Goal: Transaction & Acquisition: Register for event/course

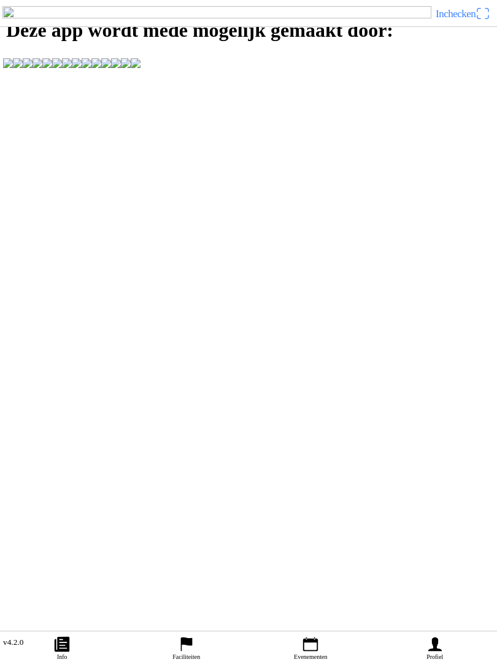
click at [297, 635] on link "Evenementen" at bounding box center [310, 647] width 124 height 31
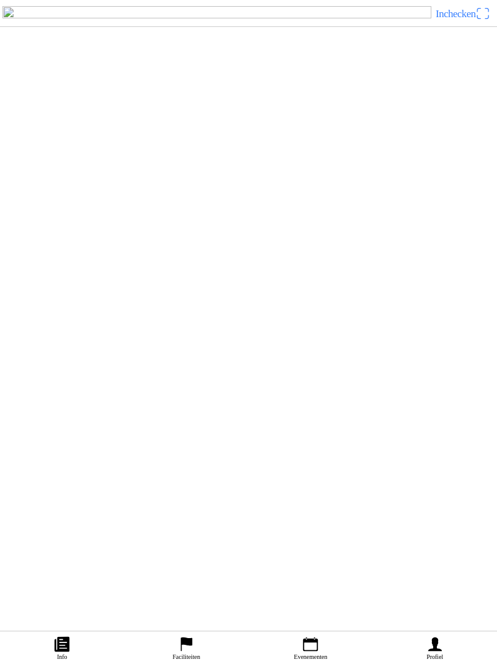
click at [309, 635] on icon "calendar" at bounding box center [310, 644] width 18 height 18
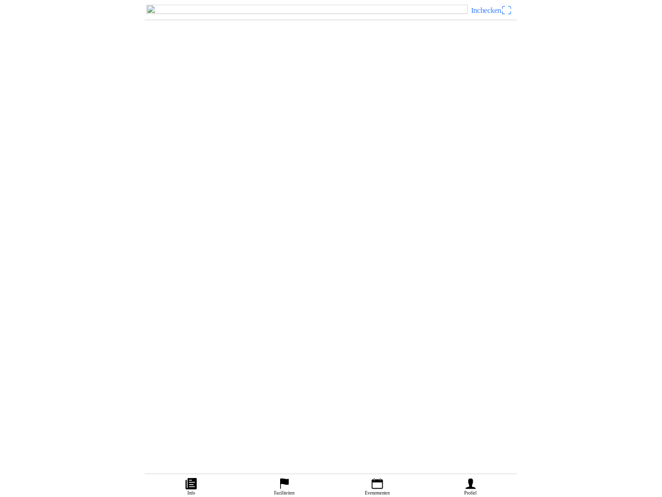
scroll to position [489, 0]
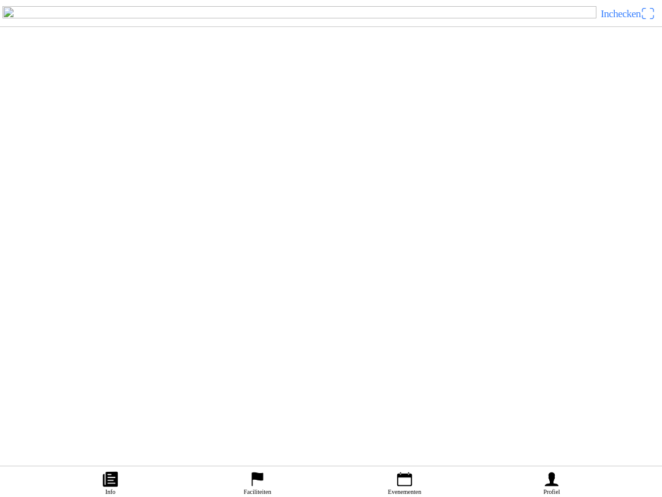
click at [255, 245] on div "[DATE] 09:00 Offroad Tubbergen (Motoren en Quads) MC De Toerenteller" at bounding box center [355, 220] width 603 height 50
click at [58, 157] on span "Ticket kopen" at bounding box center [39, 153] width 39 height 8
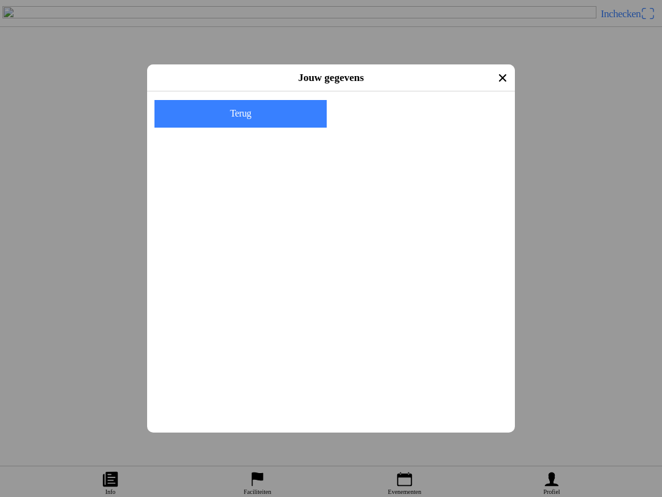
click at [260, 133] on div "E-mail" at bounding box center [333, 135] width 353 height 41
click at [196, 132] on div "E-mail" at bounding box center [333, 135] width 353 height 41
click at [312, 149] on input "email" at bounding box center [333, 145] width 353 height 22
click at [291, 156] on input "email" at bounding box center [333, 145] width 353 height 22
click at [254, 134] on input "email" at bounding box center [333, 145] width 353 height 22
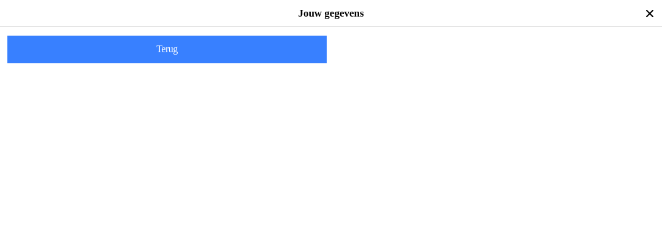
type input "[EMAIL_ADDRESS][DOMAIN_NAME]"
click at [0, 0] on slot "Volgende" at bounding box center [0, 0] width 0 height 0
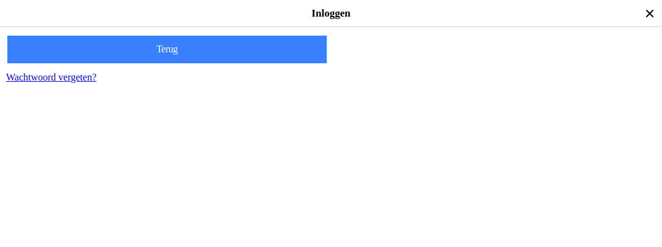
click at [0, 0] on slot "Volgende" at bounding box center [0, 0] width 0 height 0
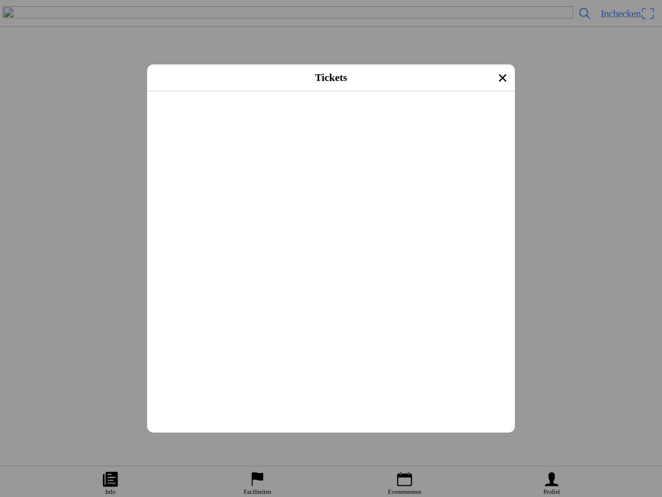
scroll to position [132, 0]
click at [329, 91] on main "Registratieformulier Voornaam [PERSON_NAME] De leeuw E-mail [EMAIL_ADDRESS][DOM…" at bounding box center [331, 91] width 368 height 0
click at [332, 91] on main "Registratieformulier Voornaam [PERSON_NAME] De leeuw E-mail [EMAIL_ADDRESS][DOM…" at bounding box center [331, 91] width 368 height 0
click at [337, 91] on main "Registratieformulier Voornaam [PERSON_NAME] De leeuw E-mail [EMAIL_ADDRESS][DOM…" at bounding box center [331, 91] width 368 height 0
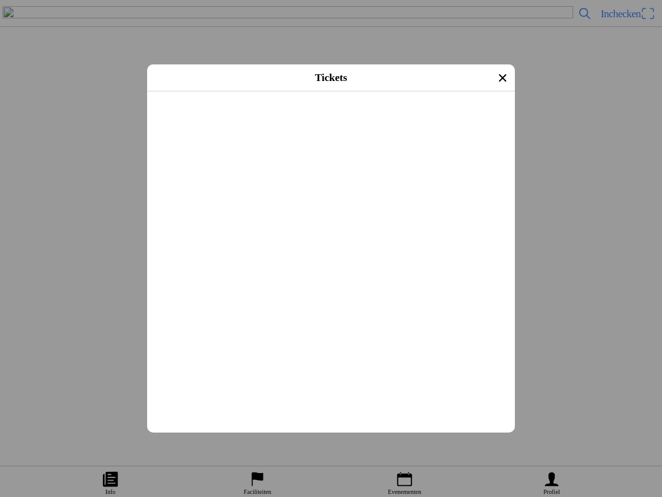
click at [335, 91] on main "Registratieformulier Voornaam [PERSON_NAME] De leeuw E-mail [EMAIL_ADDRESS][DOM…" at bounding box center [331, 91] width 368 height 0
click at [315, 91] on main "Registratieformulier Voornaam [PERSON_NAME] De leeuw E-mail [EMAIL_ADDRESS][DOM…" at bounding box center [331, 91] width 368 height 0
click at [331, 91] on main "Registratieformulier Voornaam [PERSON_NAME] De leeuw E-mail [EMAIL_ADDRESS][DOM…" at bounding box center [331, 91] width 368 height 0
click at [327, 91] on main "Registratieformulier Voornaam [PERSON_NAME] De leeuw E-mail [EMAIL_ADDRESS][DOM…" at bounding box center [331, 91] width 368 height 0
click at [329, 91] on main "Registratieformulier Voornaam [PERSON_NAME] De leeuw E-mail [EMAIL_ADDRESS][DOM…" at bounding box center [331, 91] width 368 height 0
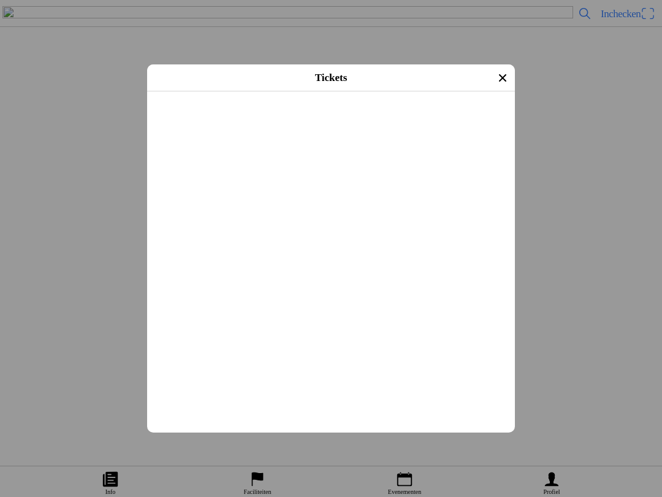
click at [326, 91] on main "Registratieformulier Voornaam [PERSON_NAME] De leeuw E-mail [EMAIL_ADDRESS][DOM…" at bounding box center [331, 91] width 368 height 0
click at [324, 91] on main "Registratieformulier Voornaam [PERSON_NAME] De leeuw E-mail [EMAIL_ADDRESS][DOM…" at bounding box center [331, 91] width 368 height 0
click at [327, 91] on main "Registratieformulier Voornaam [PERSON_NAME] De leeuw E-mail [EMAIL_ADDRESS][DOM…" at bounding box center [331, 91] width 368 height 0
click at [342, 91] on main "Registratieformulier Voornaam [PERSON_NAME] De leeuw E-mail [EMAIL_ADDRESS][DOM…" at bounding box center [331, 91] width 368 height 0
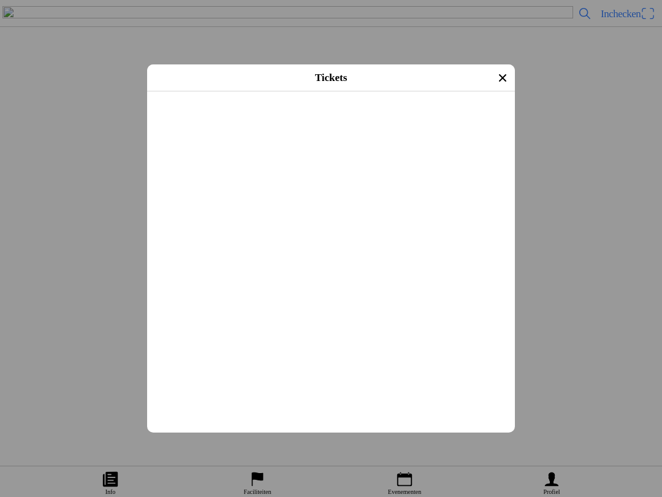
click at [328, 91] on main "Registratieformulier Voornaam [PERSON_NAME] De leeuw E-mail [EMAIL_ADDRESS][DOM…" at bounding box center [331, 91] width 368 height 0
click at [313, 91] on main "Registratieformulier Voornaam [PERSON_NAME] De leeuw E-mail [EMAIL_ADDRESS][DOM…" at bounding box center [331, 91] width 368 height 0
click at [307, 91] on main "Registratieformulier Voornaam [PERSON_NAME] De leeuw E-mail [EMAIL_ADDRESS][DOM…" at bounding box center [331, 91] width 368 height 0
click at [492, 269] on button "button" at bounding box center [336, 253] width 358 height 32
click at [397, 388] on span "Afrekenen" at bounding box center [331, 375] width 346 height 28
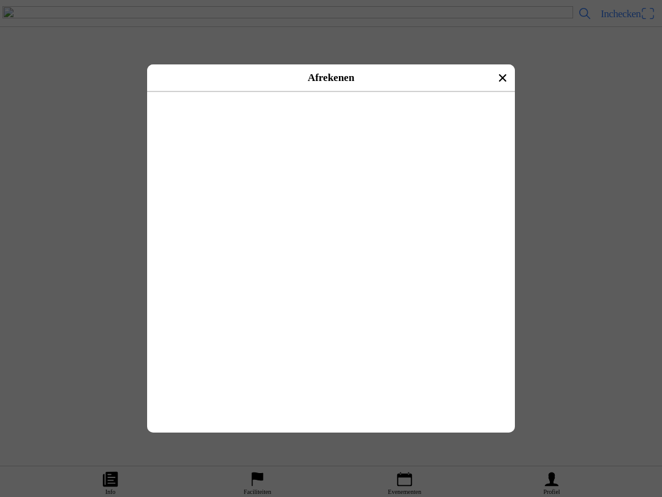
click at [204, 129] on button "button" at bounding box center [358, 133] width 314 height 37
click at [362, 114] on ion-label "Betalen met iDeal" at bounding box center [331, 109] width 66 height 10
